Goal: Task Accomplishment & Management: Manage account settings

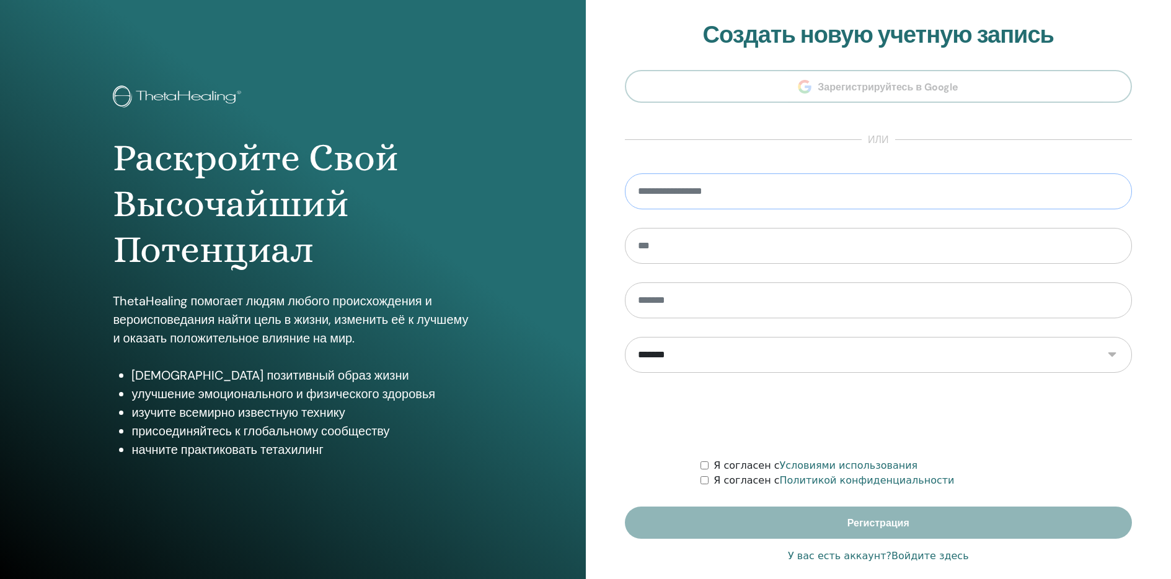
click at [707, 192] on input "email" at bounding box center [879, 192] width 508 height 36
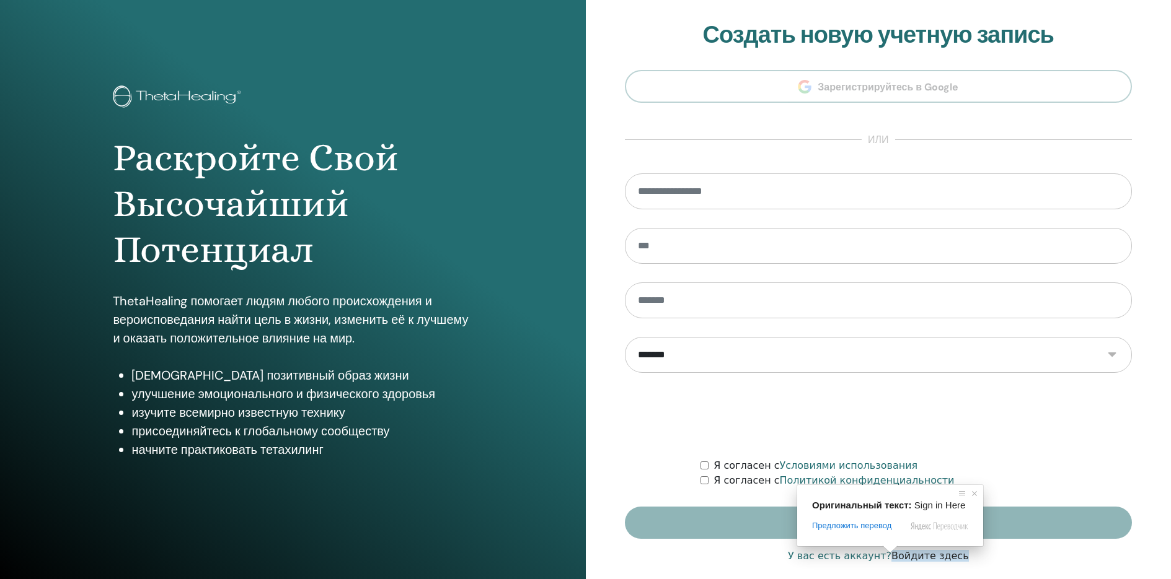
click at [917, 559] on ya-tr-span "Войдите здесь" at bounding box center [929, 556] width 77 height 12
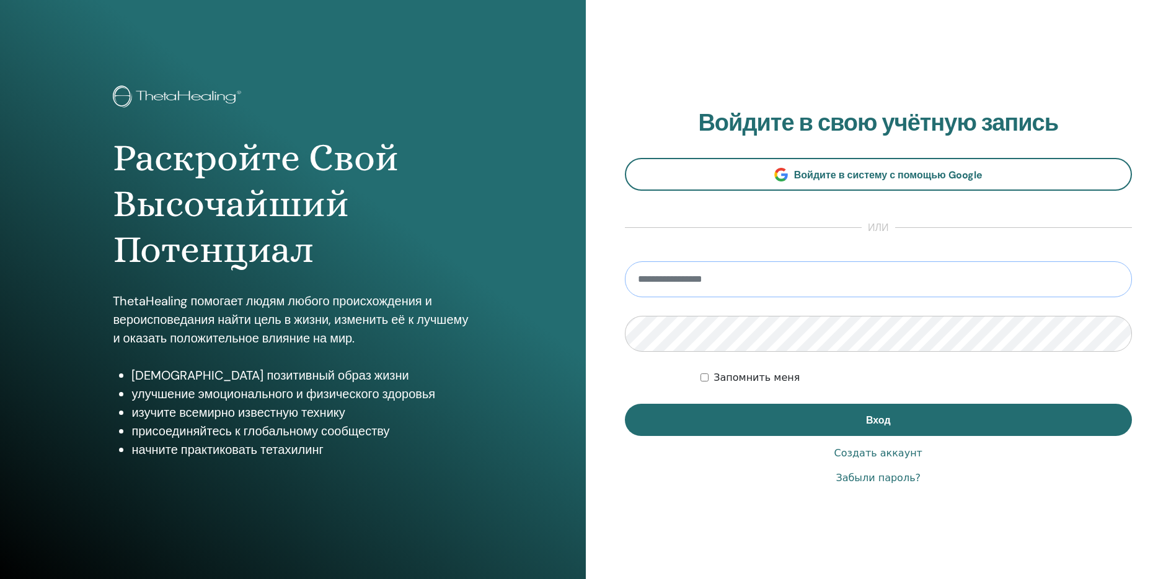
click at [729, 285] on input "email" at bounding box center [879, 280] width 508 height 36
type input "**********"
click at [838, 384] on div "Запомнить меня" at bounding box center [915, 378] width 431 height 15
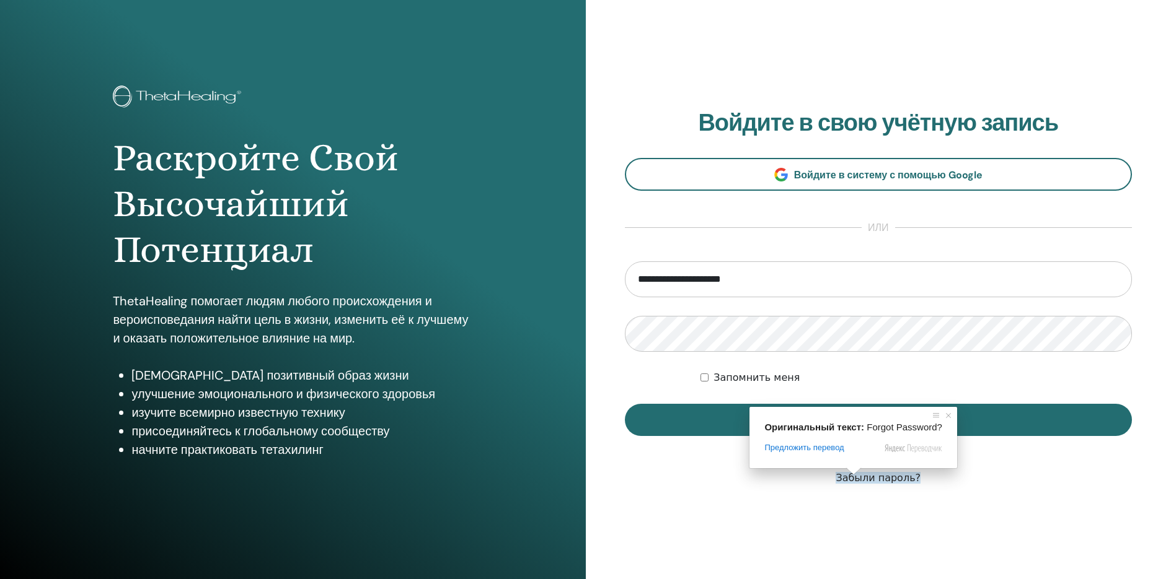
click at [856, 480] on ya-tr-span "Забыли пароль?" at bounding box center [877, 478] width 85 height 12
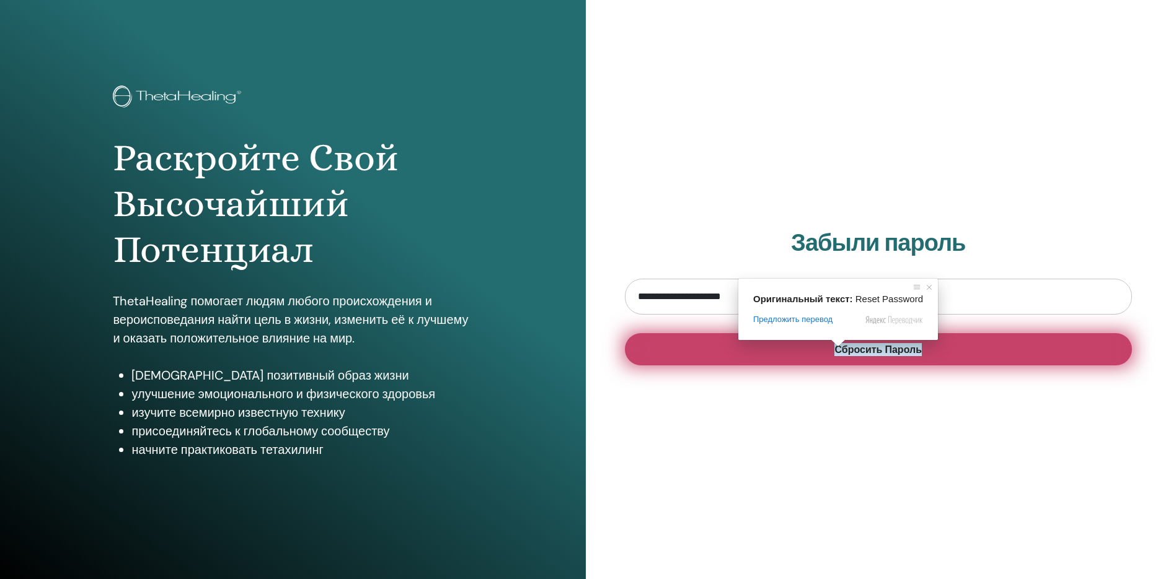
type input "**********"
click at [835, 351] on ya-tr-span "Сбросить Пароль" at bounding box center [877, 349] width 87 height 13
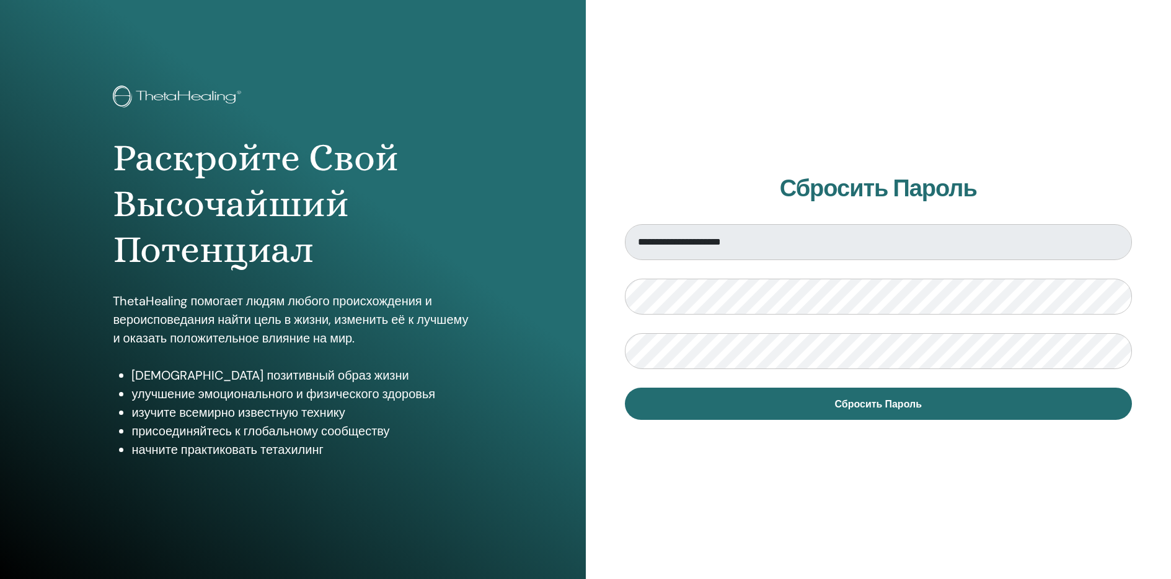
click at [832, 459] on div "**********" at bounding box center [879, 297] width 586 height 595
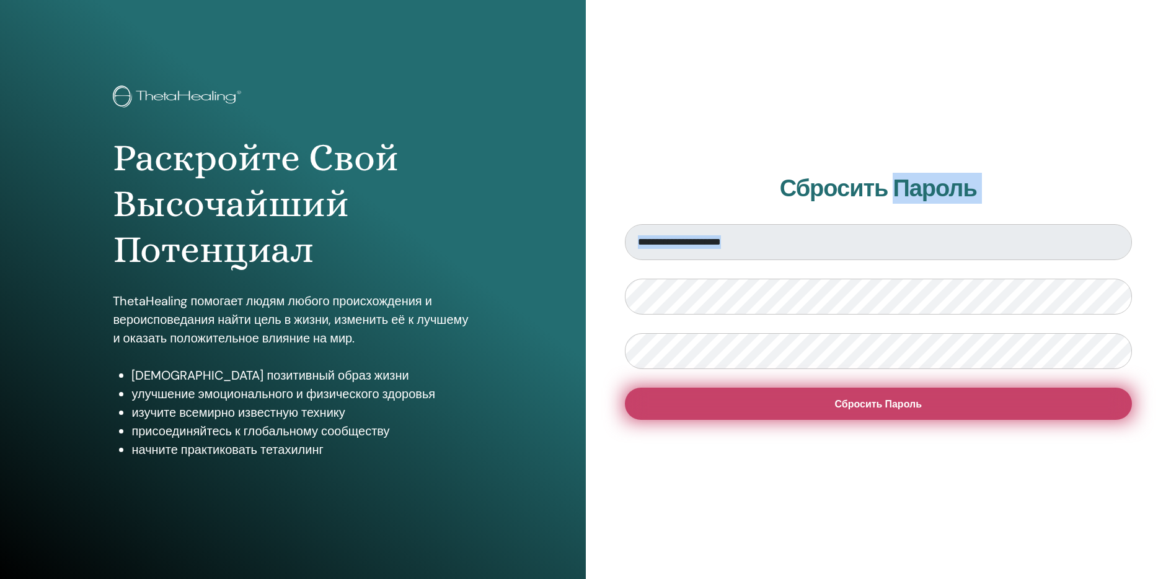
click at [852, 398] on span "Сбросить Пароль" at bounding box center [877, 404] width 87 height 13
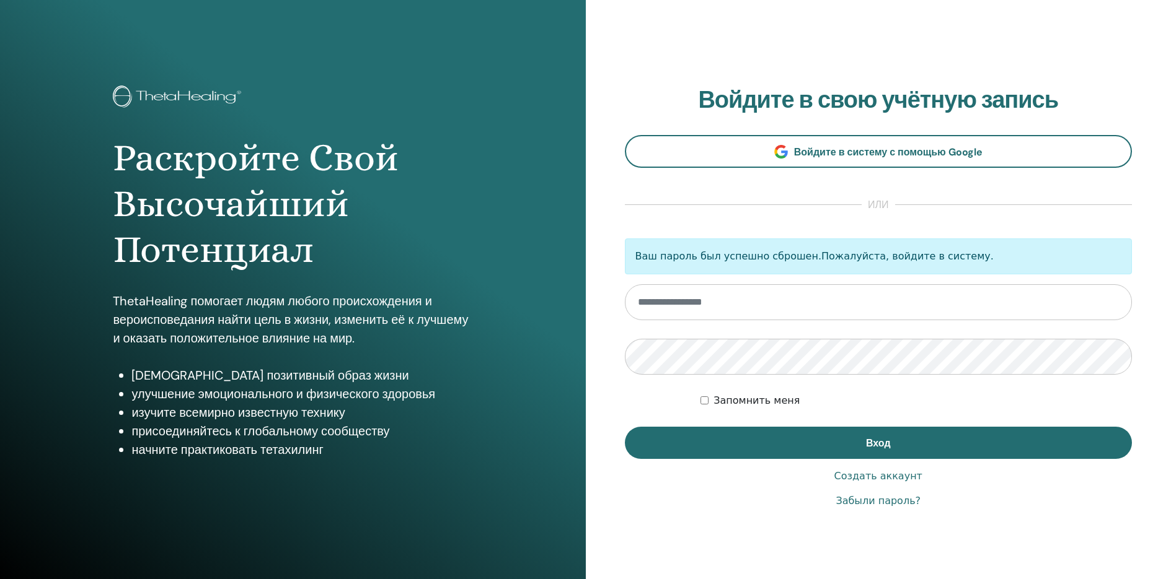
type input "**********"
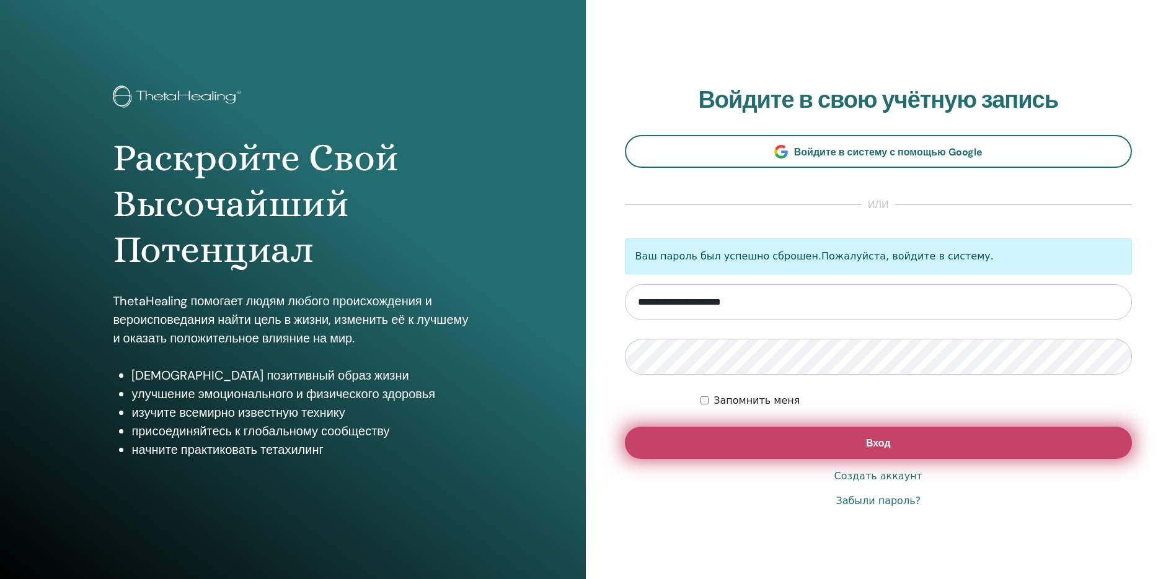
click at [797, 435] on button "Вход" at bounding box center [879, 443] width 508 height 32
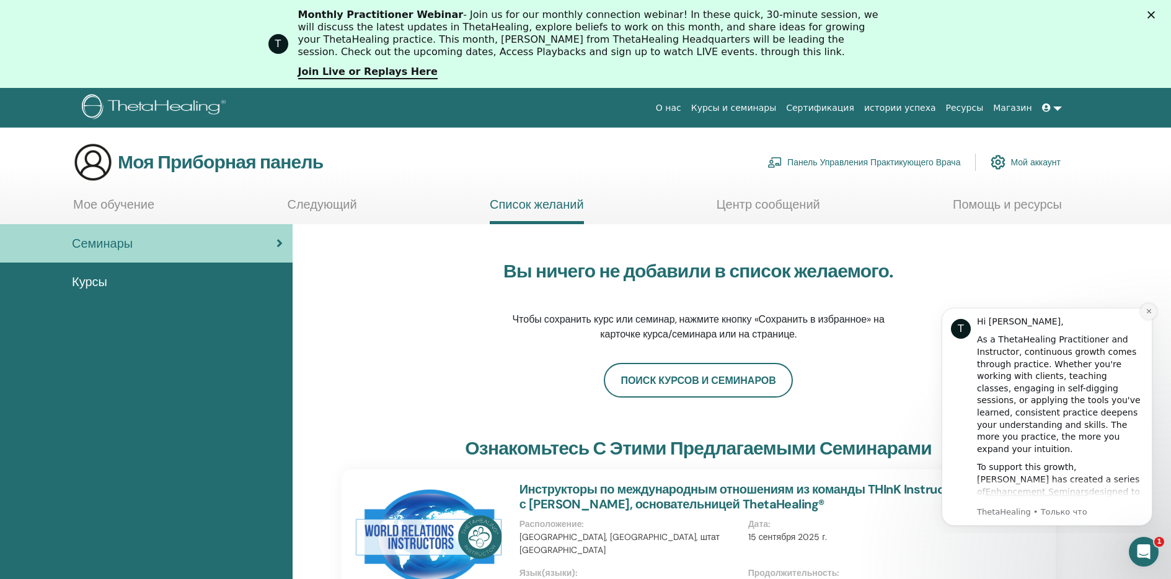
click at [1150, 315] on icon "Dismiss notification" at bounding box center [1148, 311] width 7 height 7
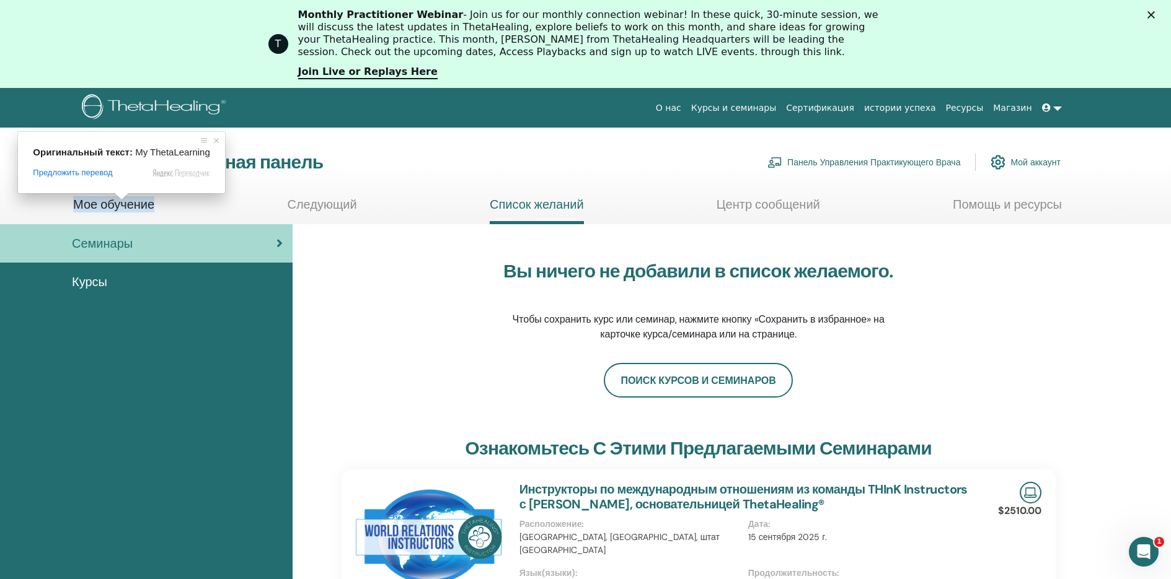
click at [118, 208] on ya-tr-span "Мое обучение" at bounding box center [113, 204] width 81 height 16
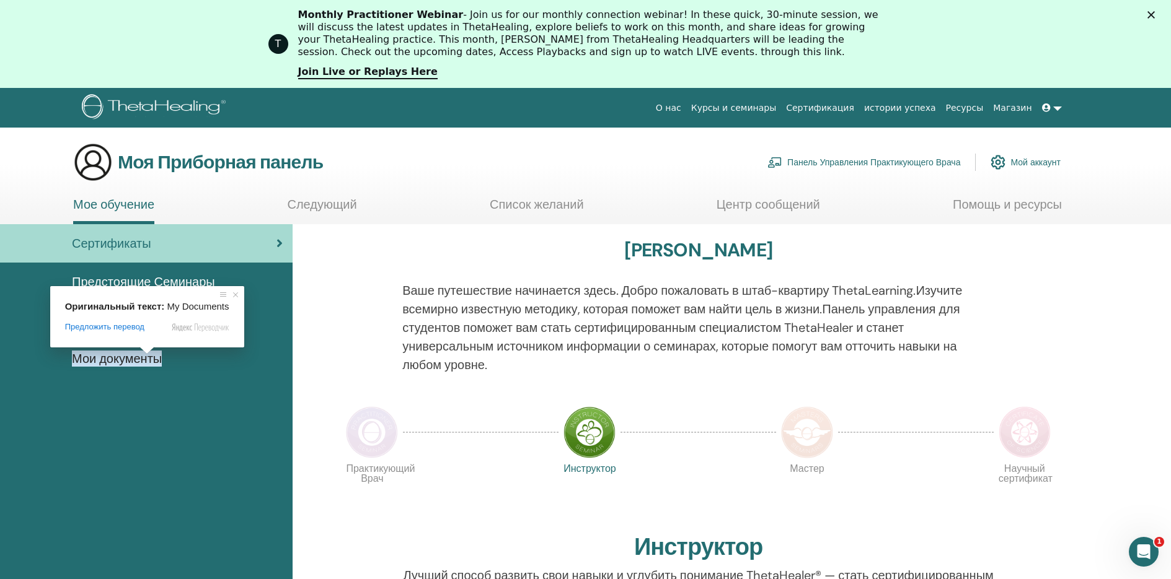
click at [146, 355] on body "О нас Курсы и семинары Сертификация истории успеха Ресурсы Магазин AS Anna Stor…" at bounding box center [585, 333] width 1171 height 491
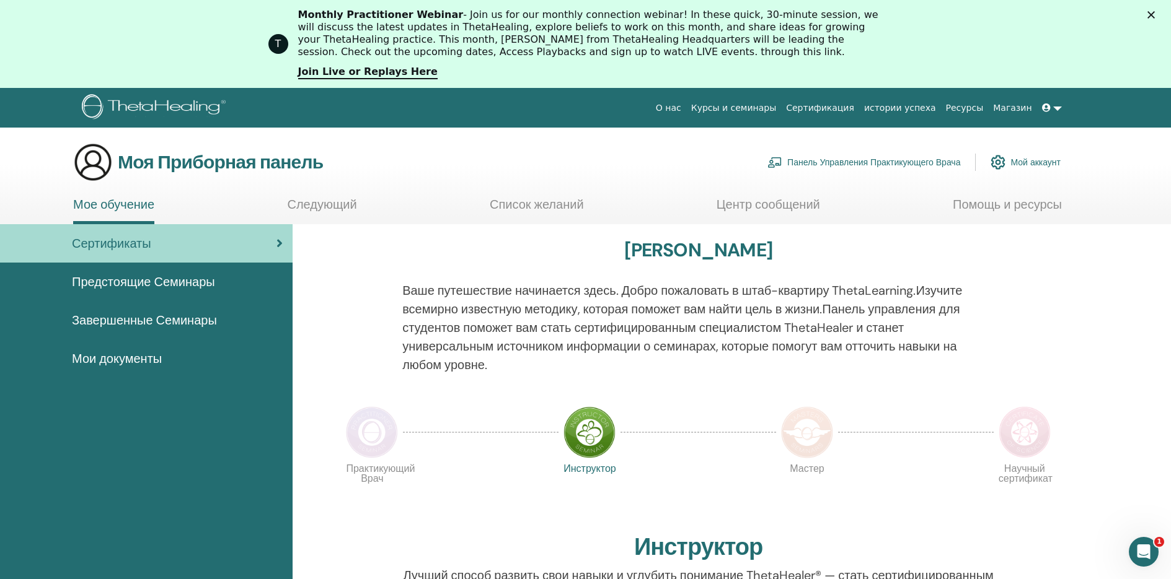
click at [143, 361] on ya-tr-span "Мои документы" at bounding box center [117, 359] width 90 height 16
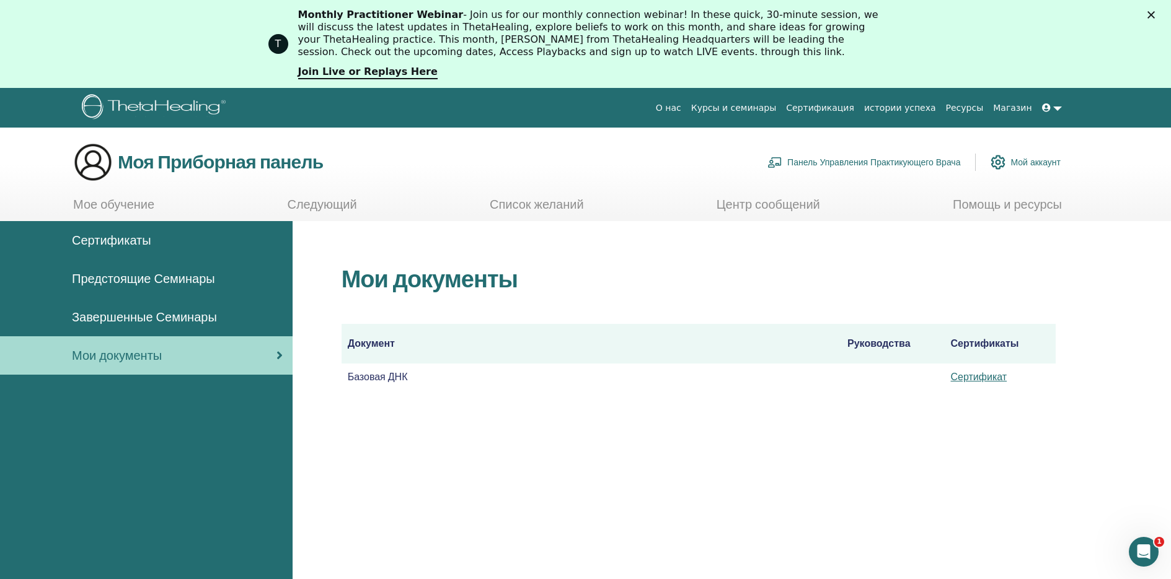
click at [359, 384] on td "Базовая ДНК" at bounding box center [591, 377] width 500 height 27
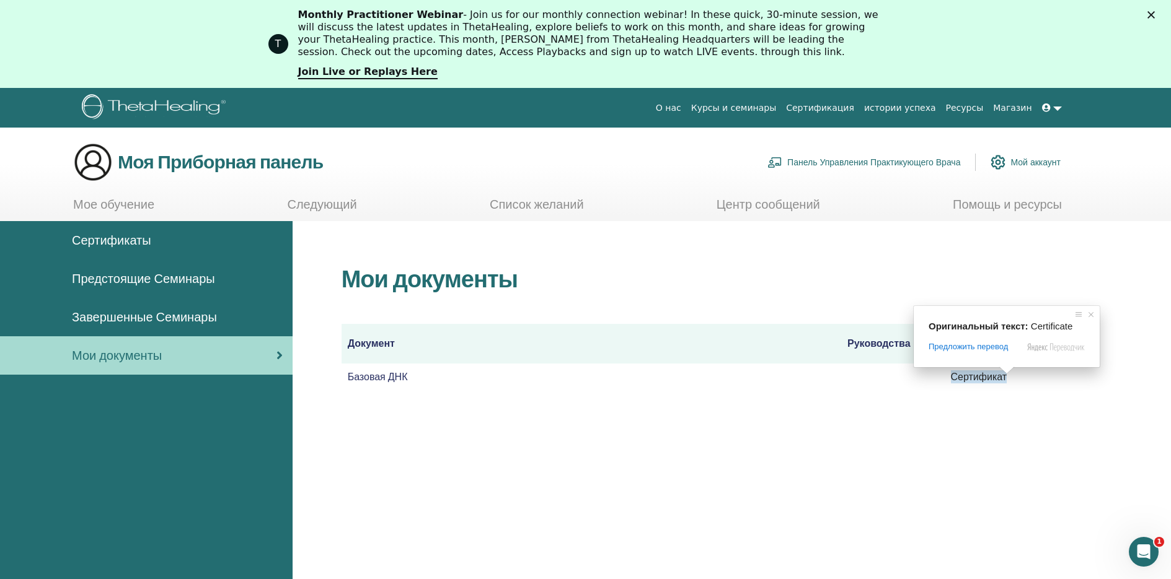
click at [989, 379] on ya-tr-span "Сертификат" at bounding box center [979, 377] width 56 height 13
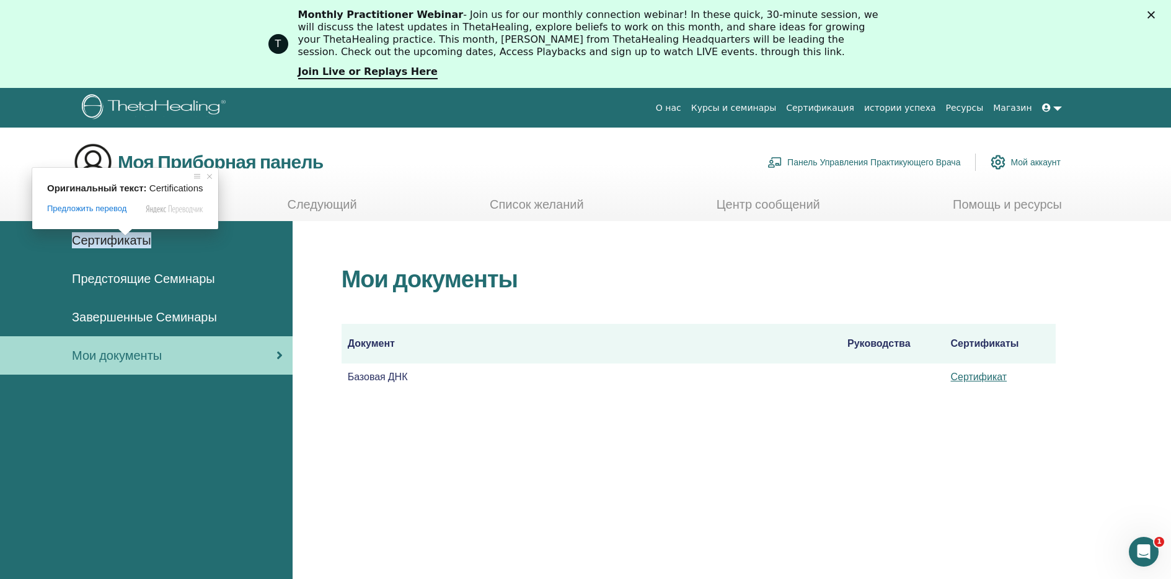
click at [126, 243] on ya-tr-span "Сертификаты" at bounding box center [111, 240] width 79 height 16
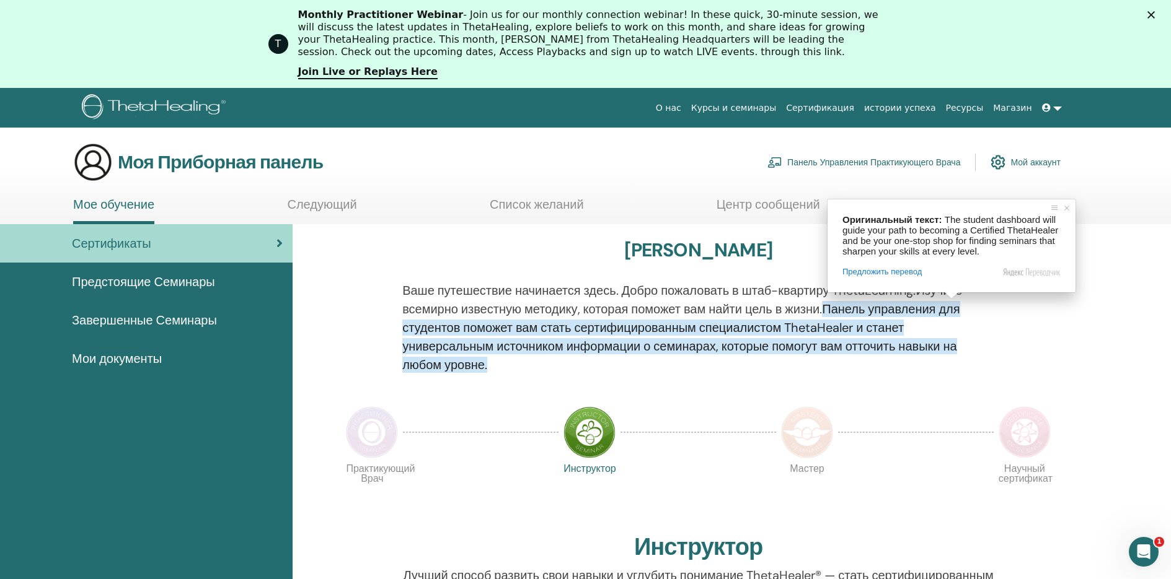
click at [951, 348] on ya-tr-span "Панель управления для студентов поможет вам стать сертифицированным специалисто…" at bounding box center [680, 337] width 557 height 72
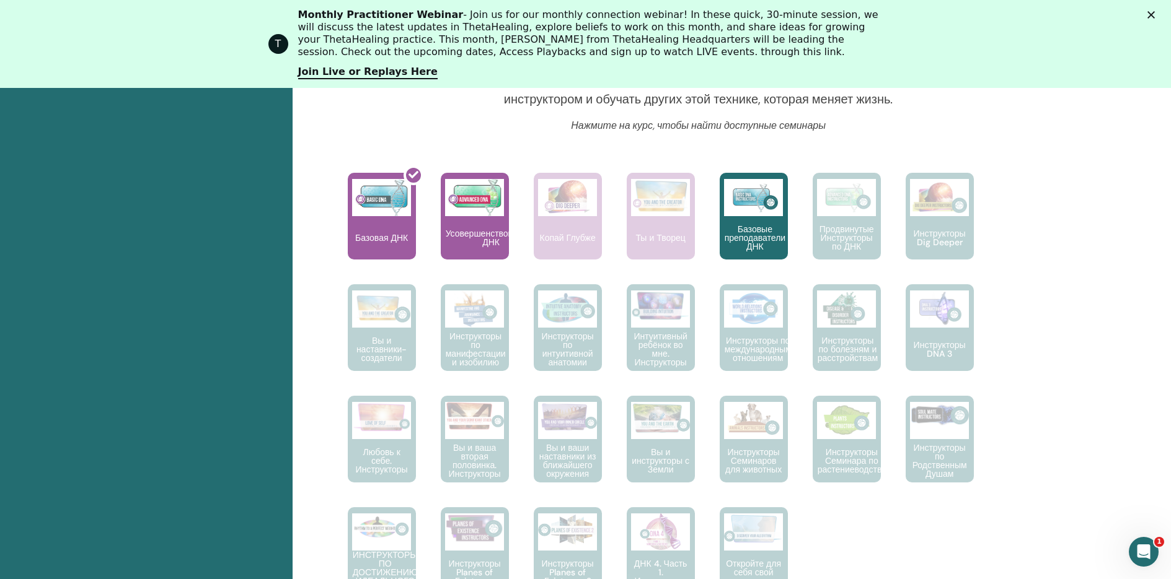
scroll to position [495, 0]
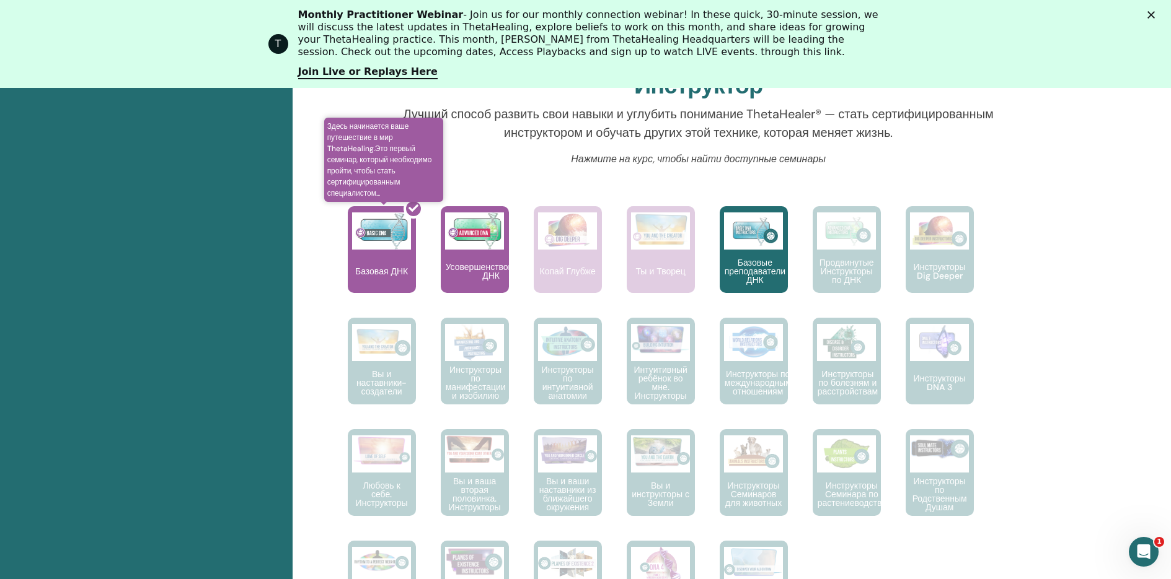
click at [382, 265] on div at bounding box center [389, 255] width 68 height 112
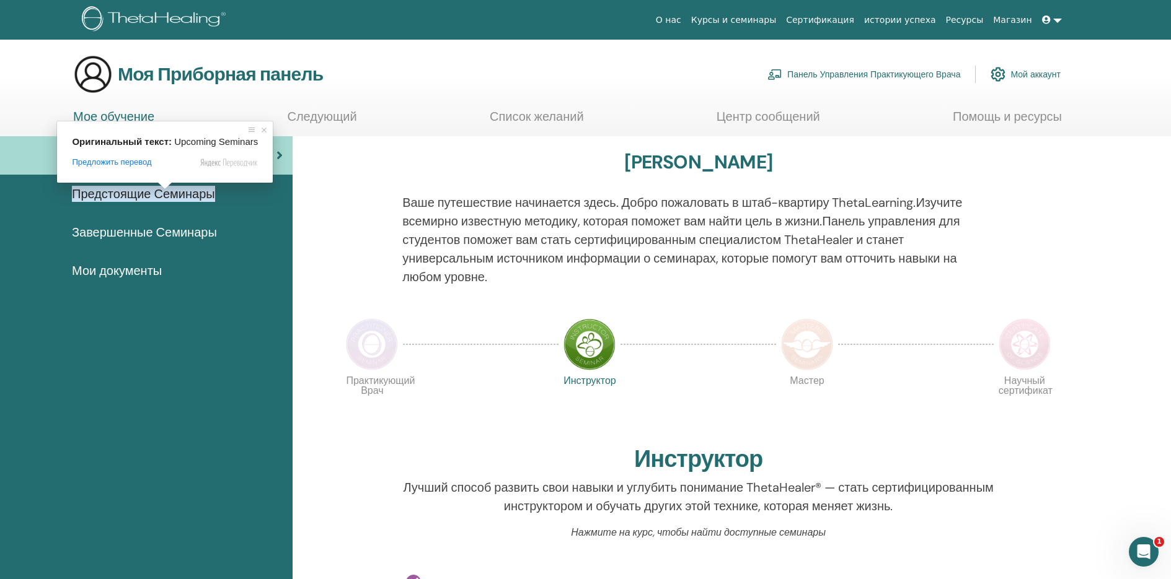
click at [163, 195] on ya-tr-span "Предстоящие Семинары" at bounding box center [143, 194] width 143 height 16
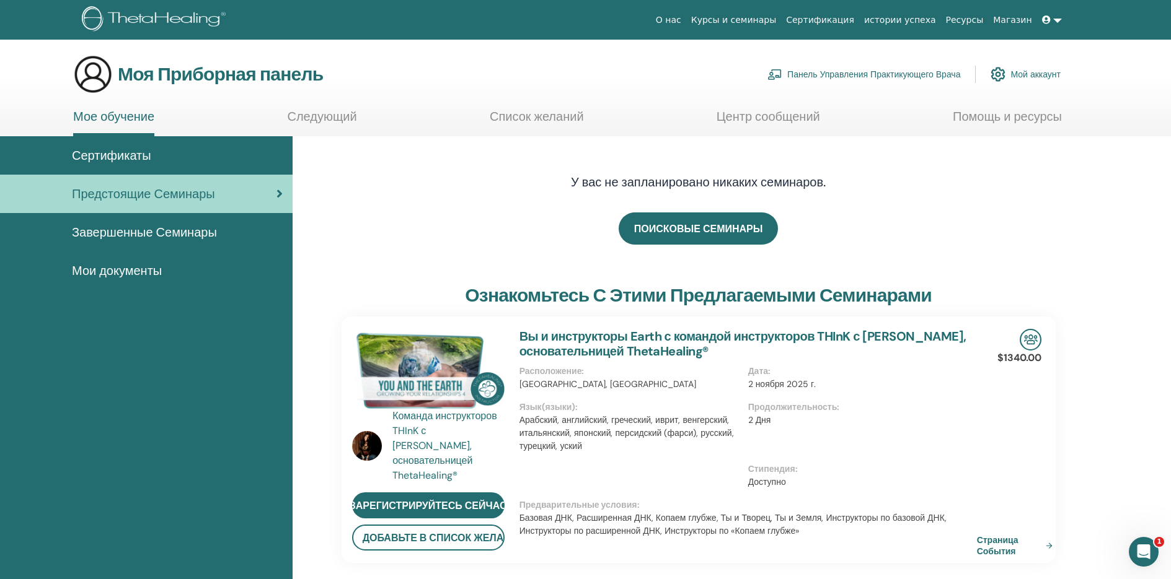
click at [1035, 76] on ya-tr-span "Мой аккаунт" at bounding box center [1035, 74] width 50 height 11
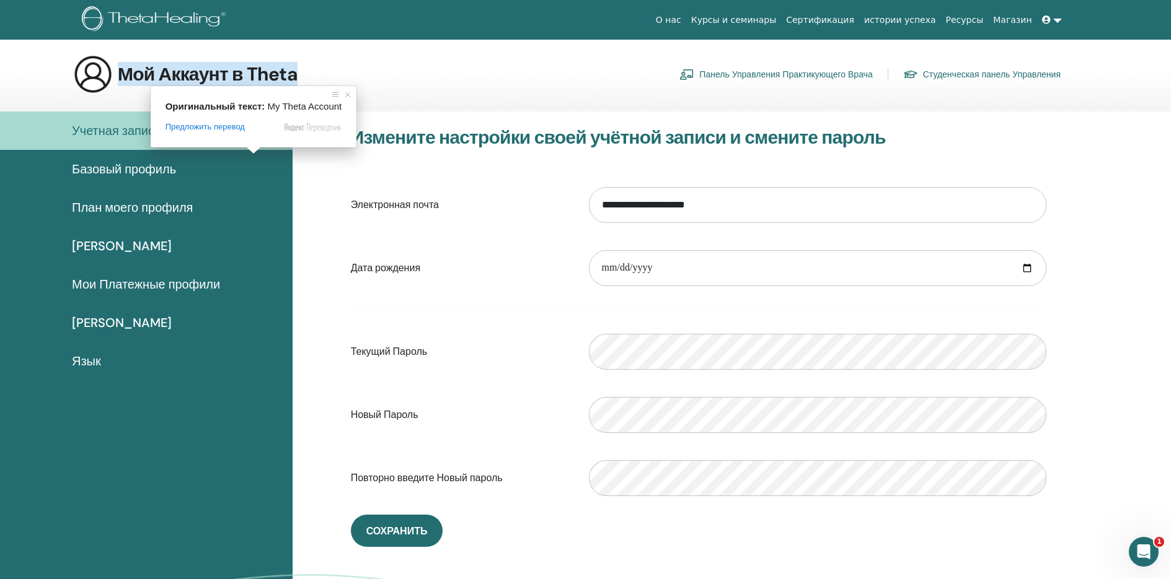
click at [269, 77] on ya-tr-span "Мой Аккаунт в Theta" at bounding box center [208, 74] width 180 height 24
